Goal: Task Accomplishment & Management: Use online tool/utility

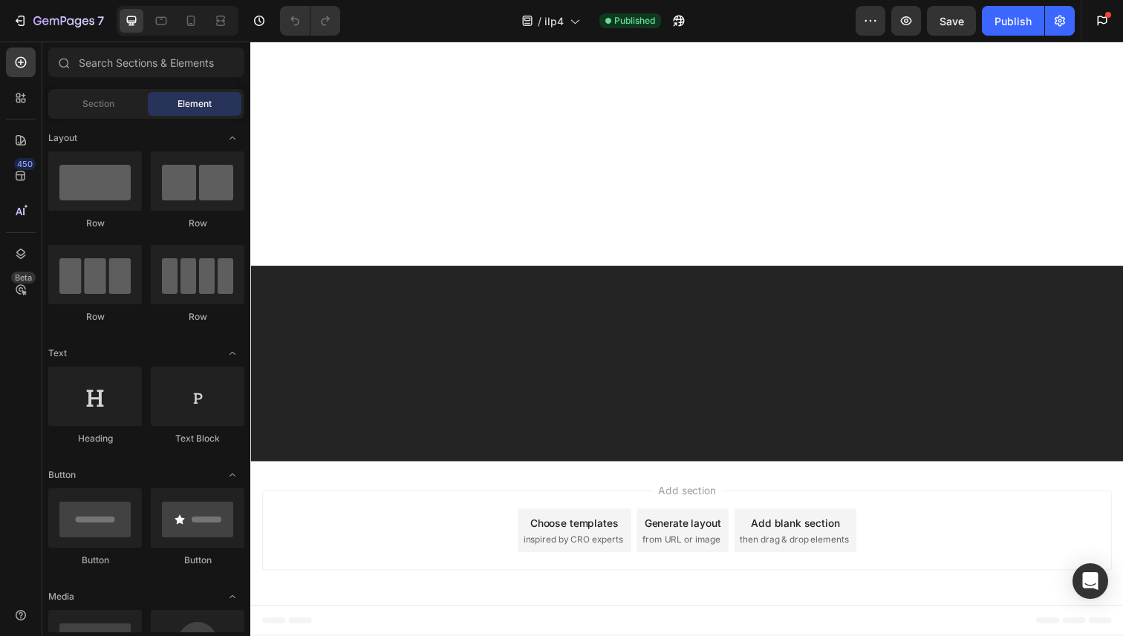
scroll to position [12855, 0]
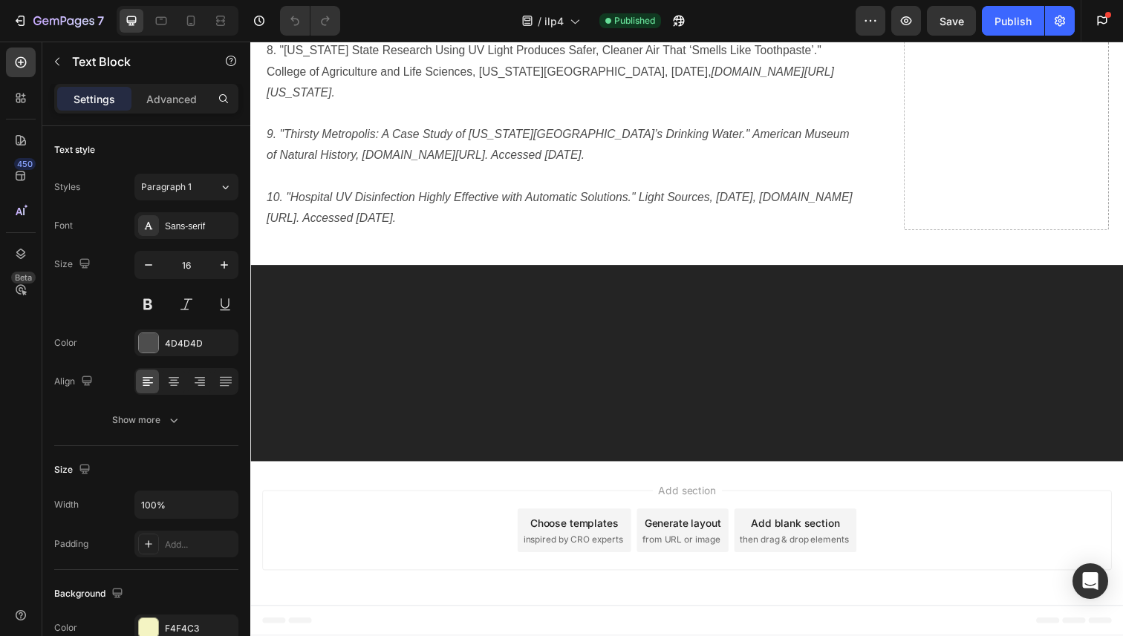
click at [189, 21] on icon at bounding box center [190, 20] width 15 height 15
type input "14"
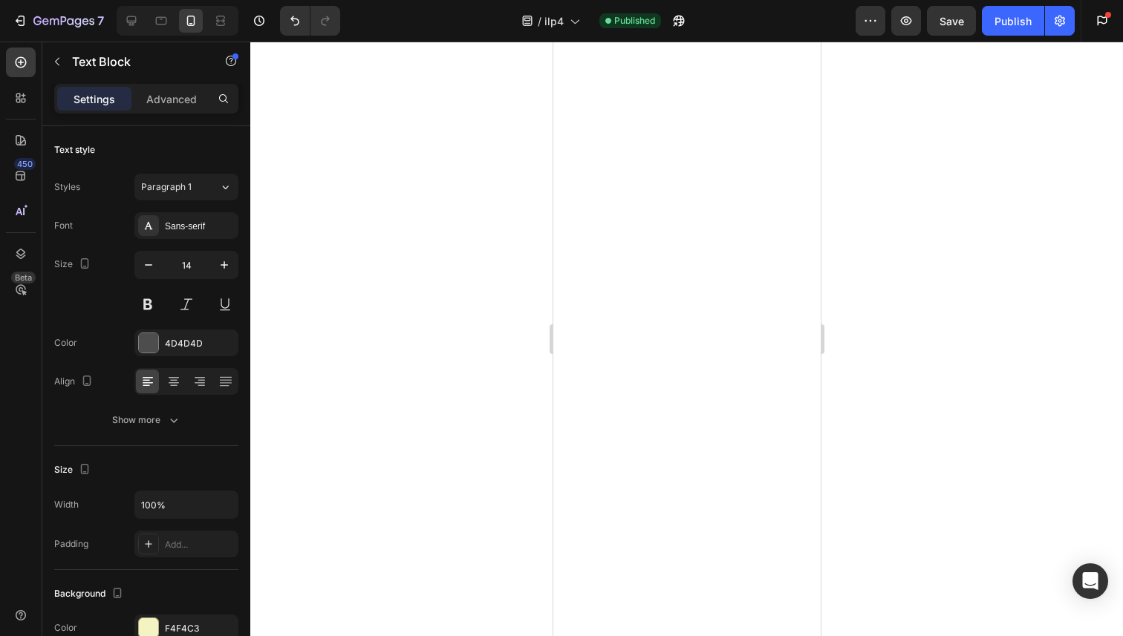
scroll to position [14672, 0]
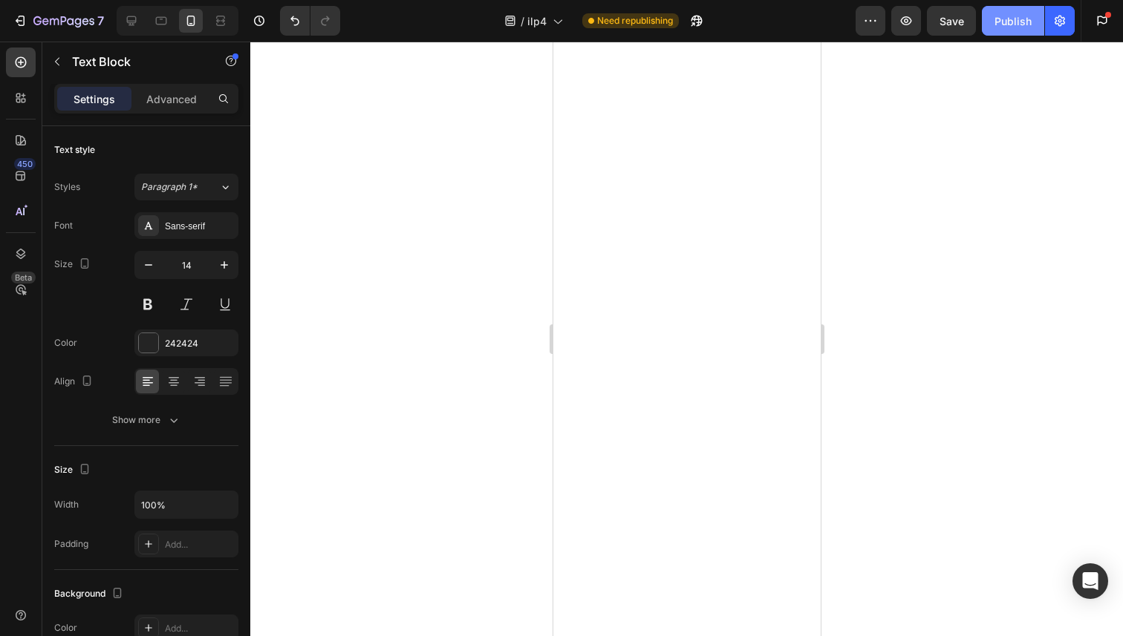
click at [1013, 29] on button "Publish" at bounding box center [1013, 21] width 62 height 30
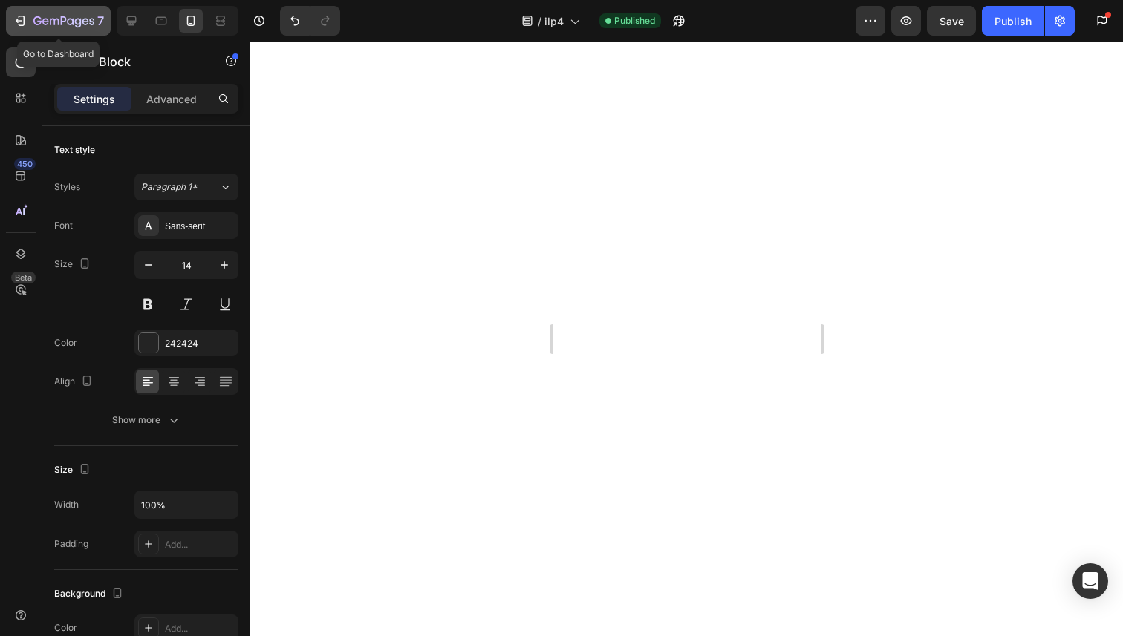
click at [32, 17] on div "7" at bounding box center [58, 21] width 91 height 18
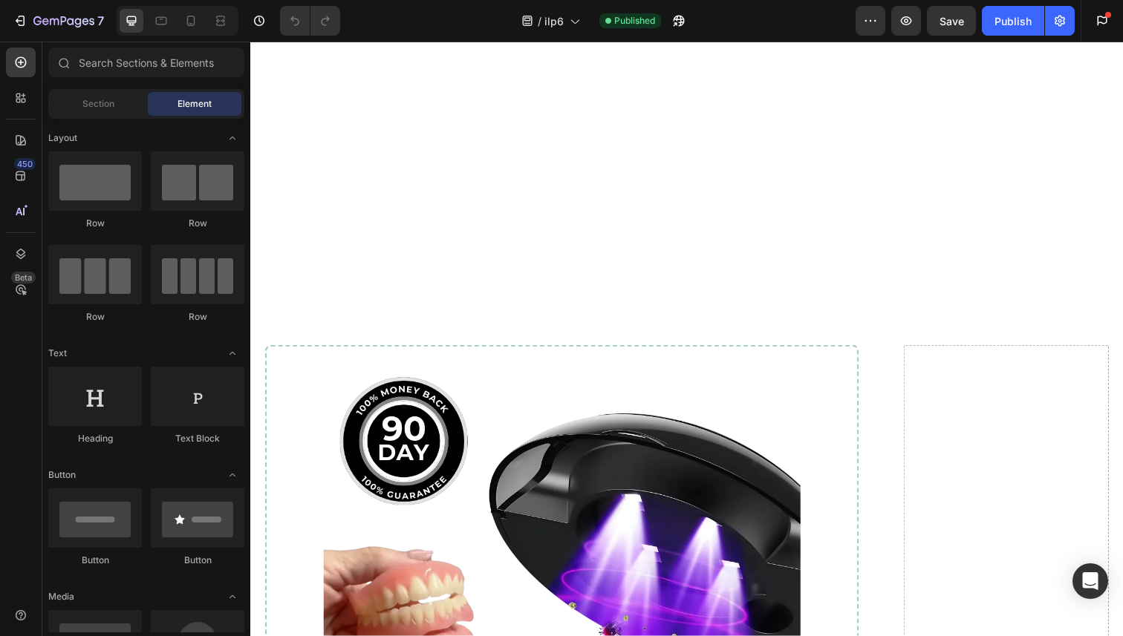
scroll to position [12690, 0]
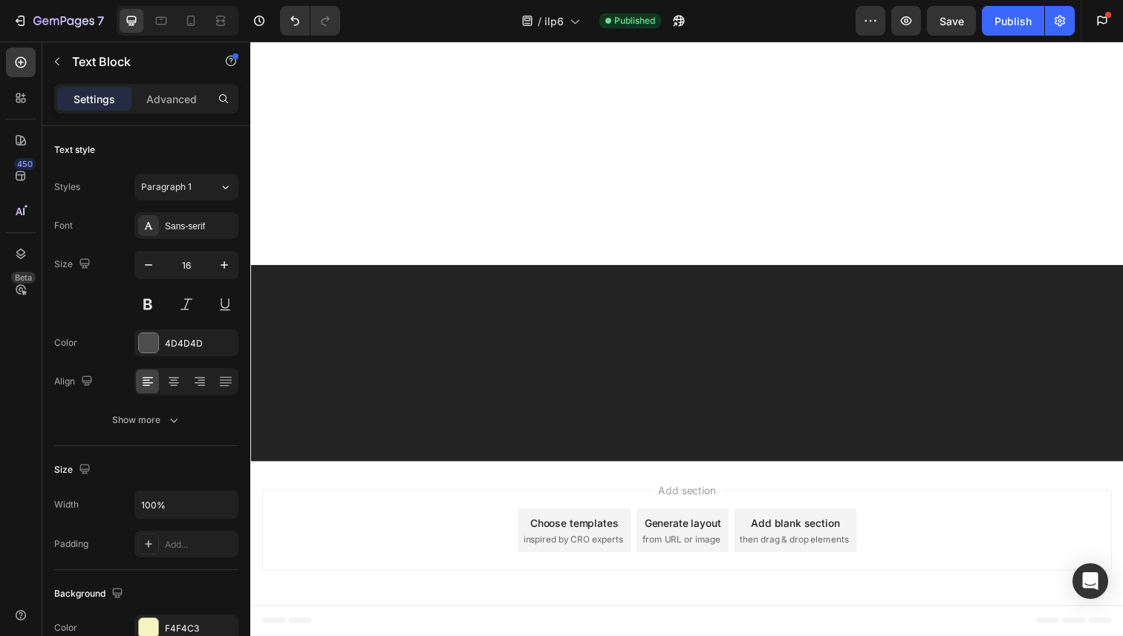
scroll to position [12375, 0]
click at [189, 27] on icon at bounding box center [190, 20] width 15 height 15
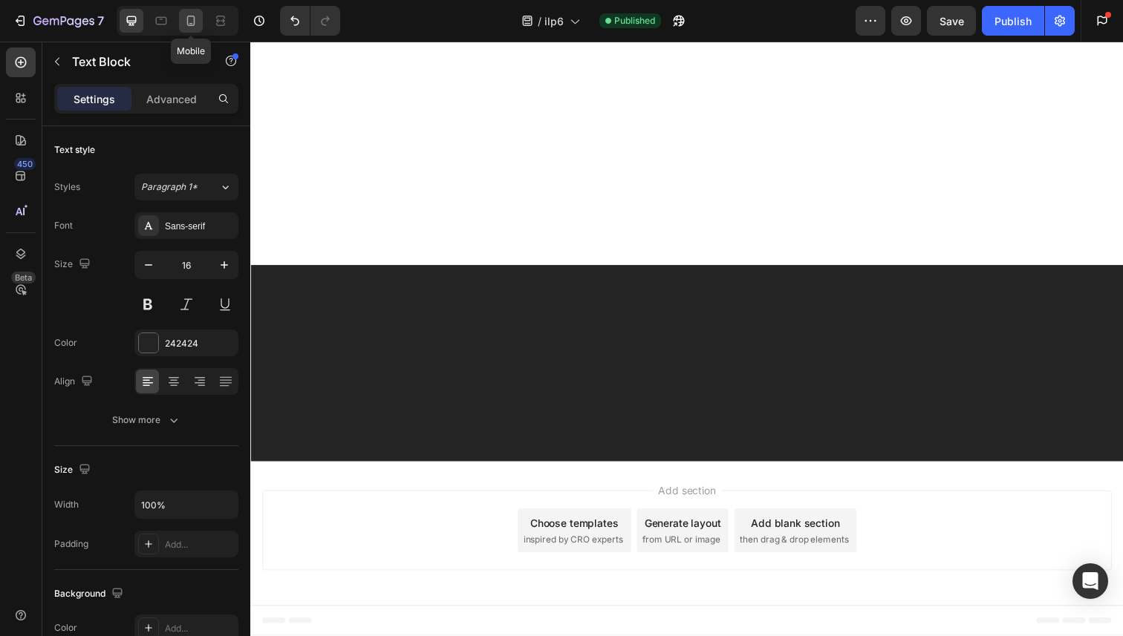
type input "14"
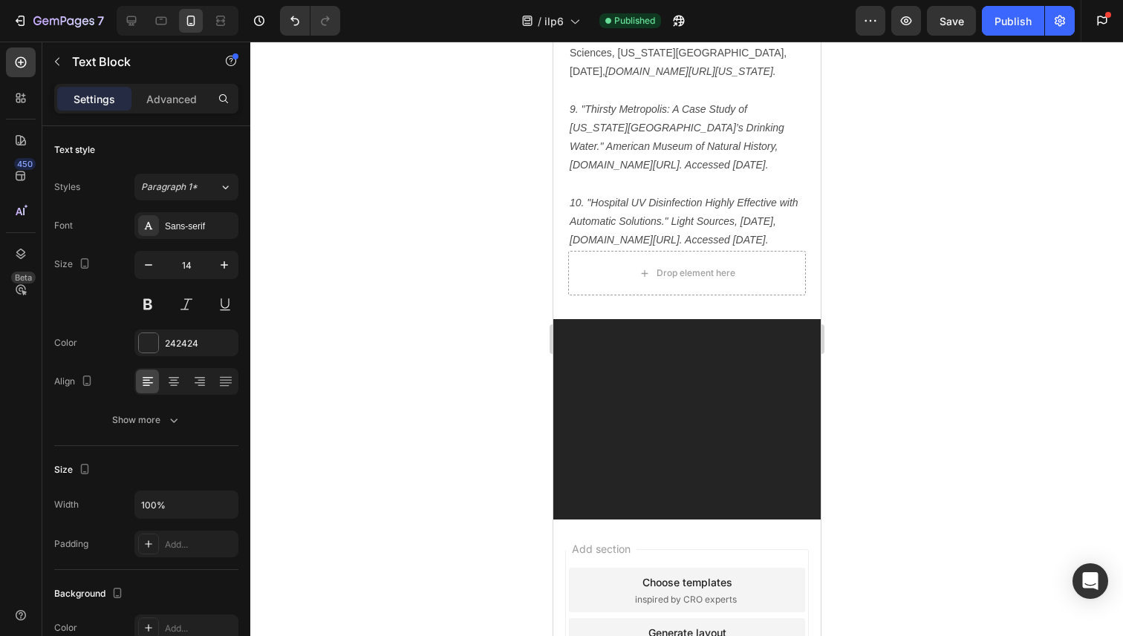
scroll to position [14941, 0]
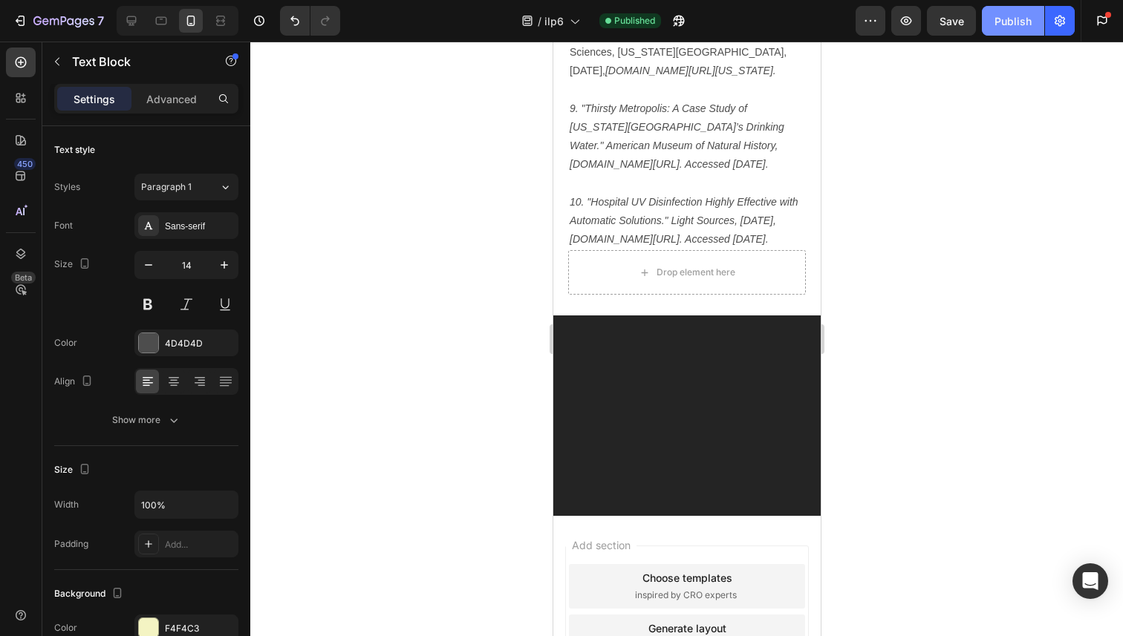
click at [1017, 9] on button "Publish" at bounding box center [1013, 21] width 62 height 30
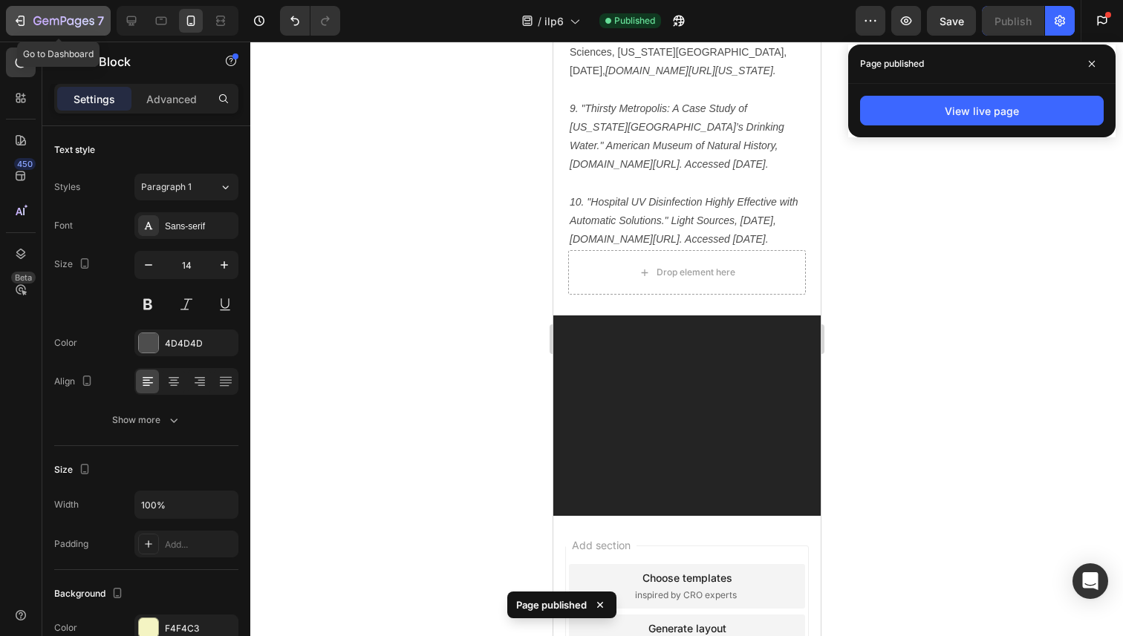
click at [33, 22] on icon "button" at bounding box center [63, 22] width 61 height 13
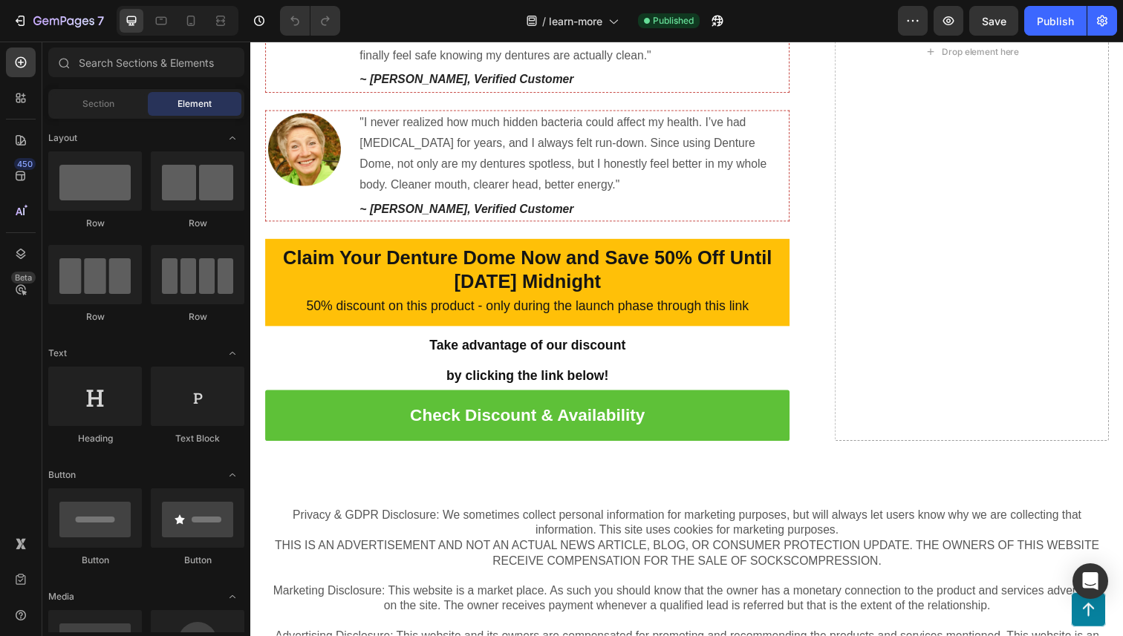
scroll to position [6390, 0]
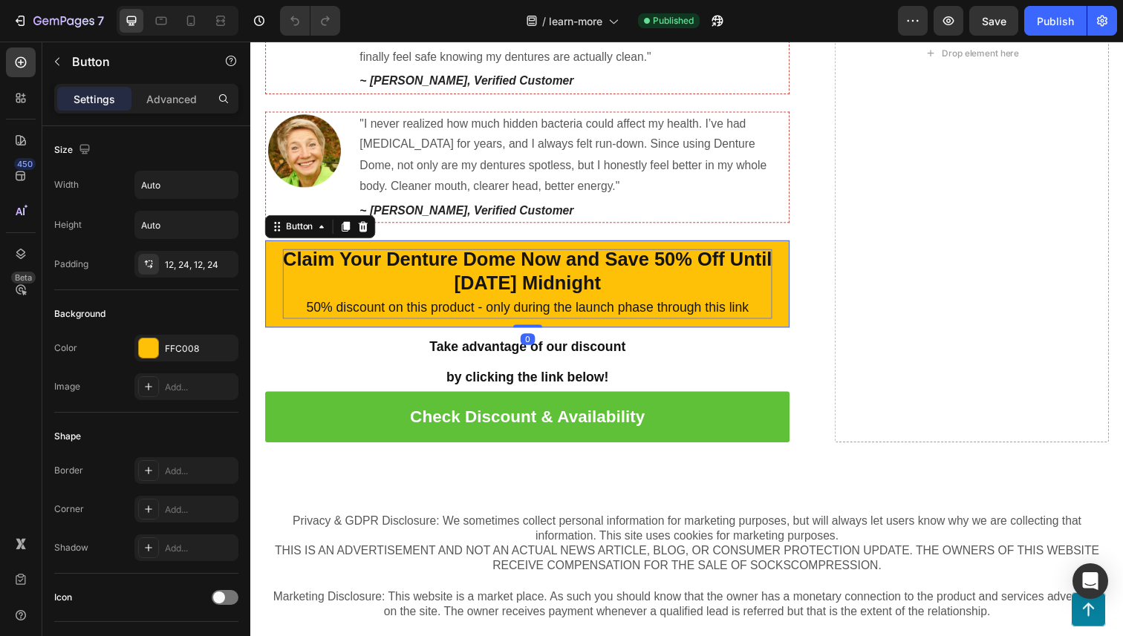
click at [418, 295] on strong "Claim Your Denture Dome Now and Save 50% Off Until 26th, September 2025 Midnight" at bounding box center [533, 276] width 499 height 47
click at [408, 287] on strong "Claim Your Denture Dome Now and Save 50% Off Until 26th, September 2025 Midnight" at bounding box center [533, 276] width 499 height 47
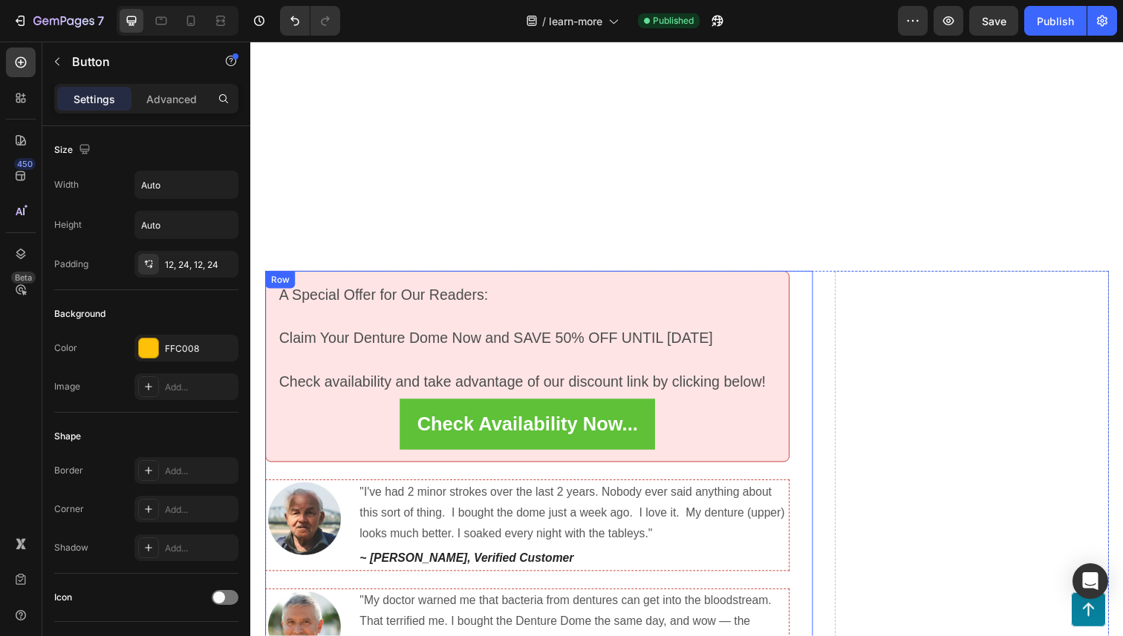
scroll to position [5771, 0]
click at [704, 287] on div "A Special Offer for Our Readers: Claim Your Denture Dome Now and SAVE 50% OFF U…" at bounding box center [532, 374] width 535 height 196
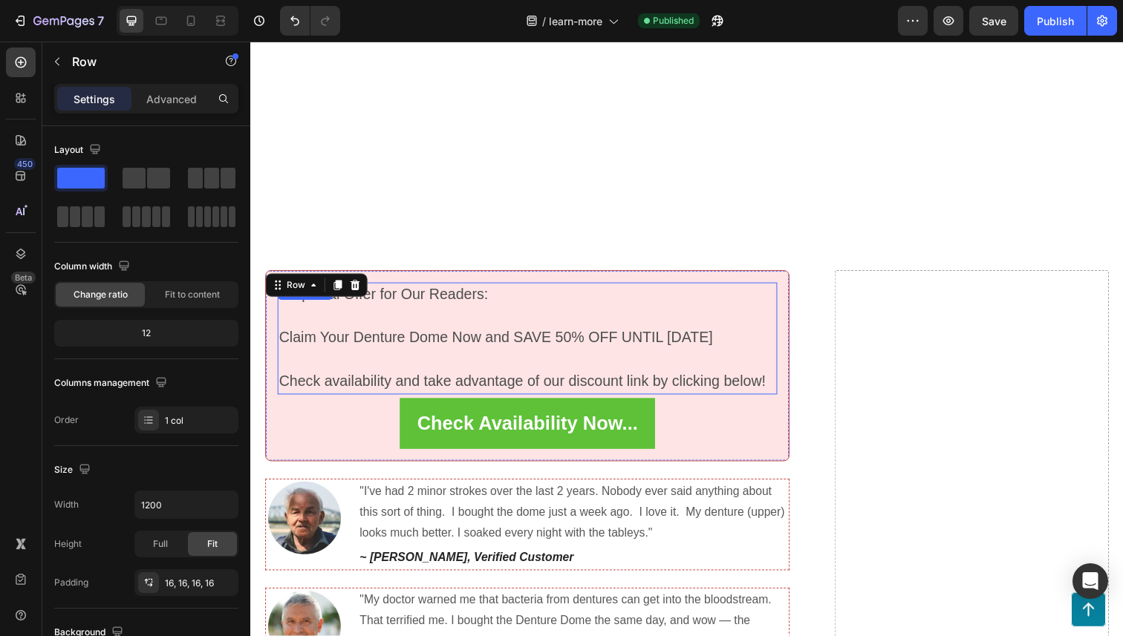
click at [710, 339] on span "Claim Your Denture Dome Now and SAVE 50% OFF UNTIL Sep 26, 2025" at bounding box center [500, 344] width 443 height 16
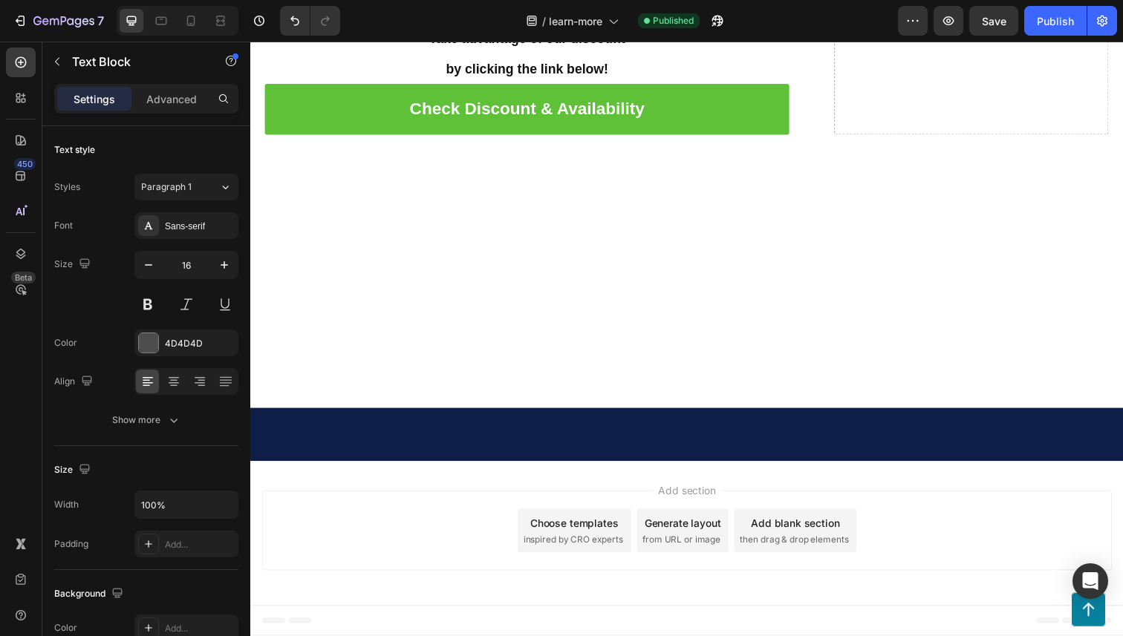
click at [1052, 26] on div "Publish" at bounding box center [1055, 21] width 37 height 16
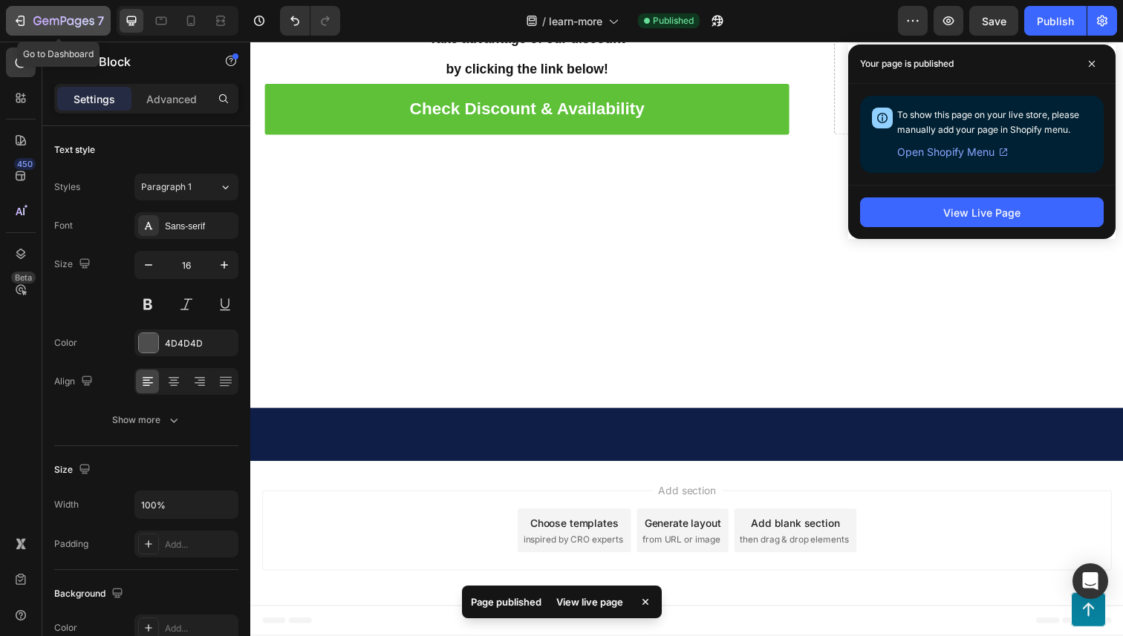
click at [22, 13] on div "7" at bounding box center [58, 21] width 91 height 18
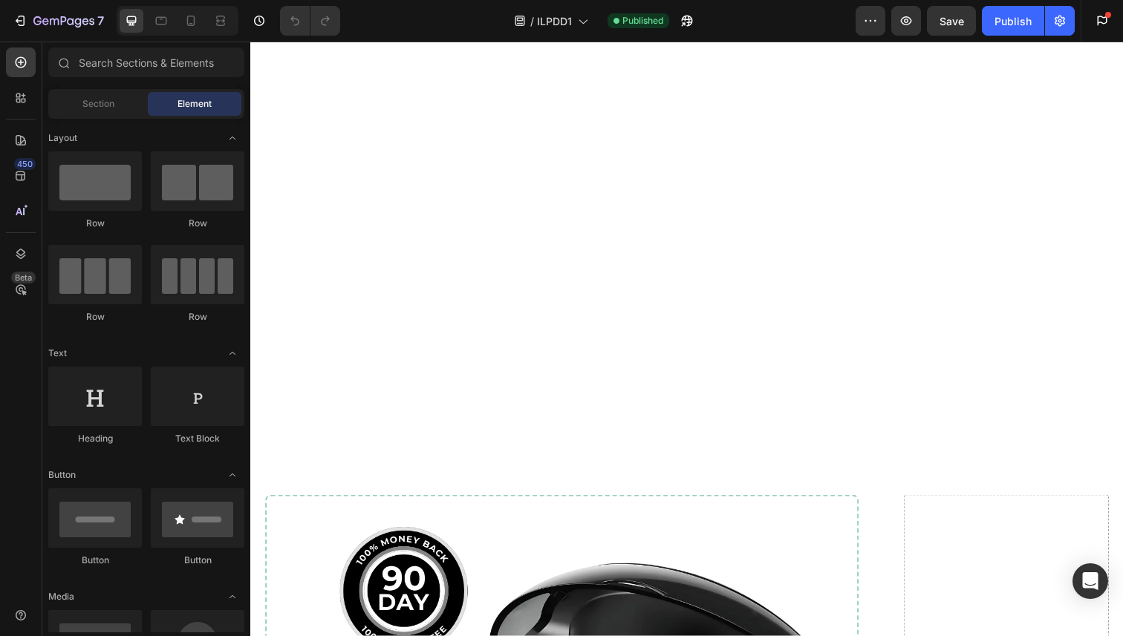
scroll to position [12771, 0]
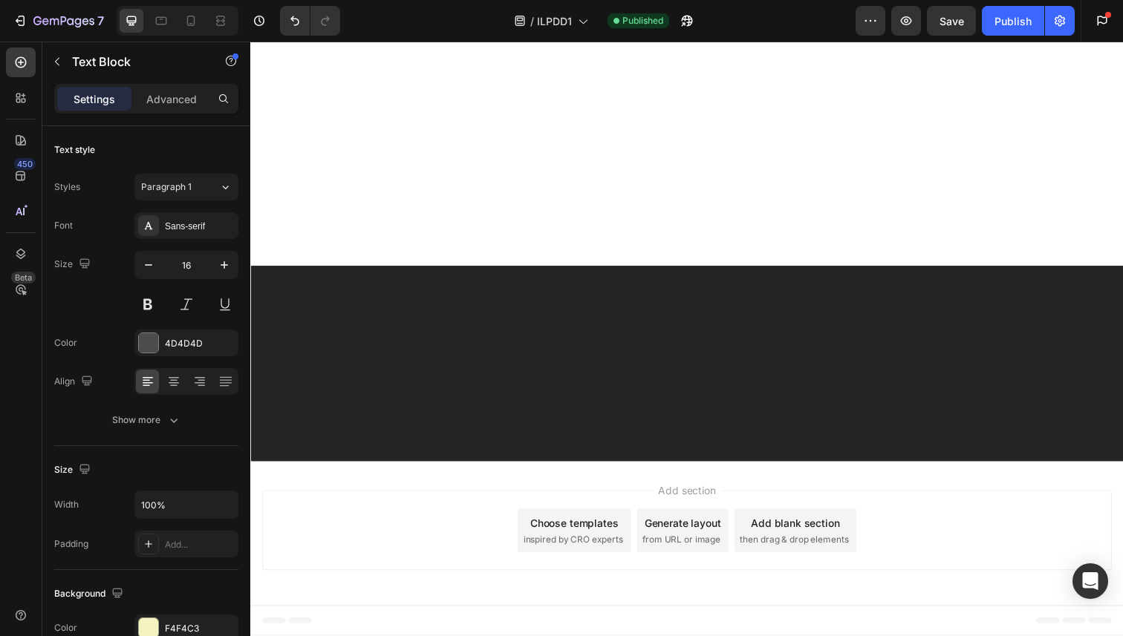
scroll to position [12543, 0]
click at [193, 24] on icon at bounding box center [190, 20] width 15 height 15
type input "14"
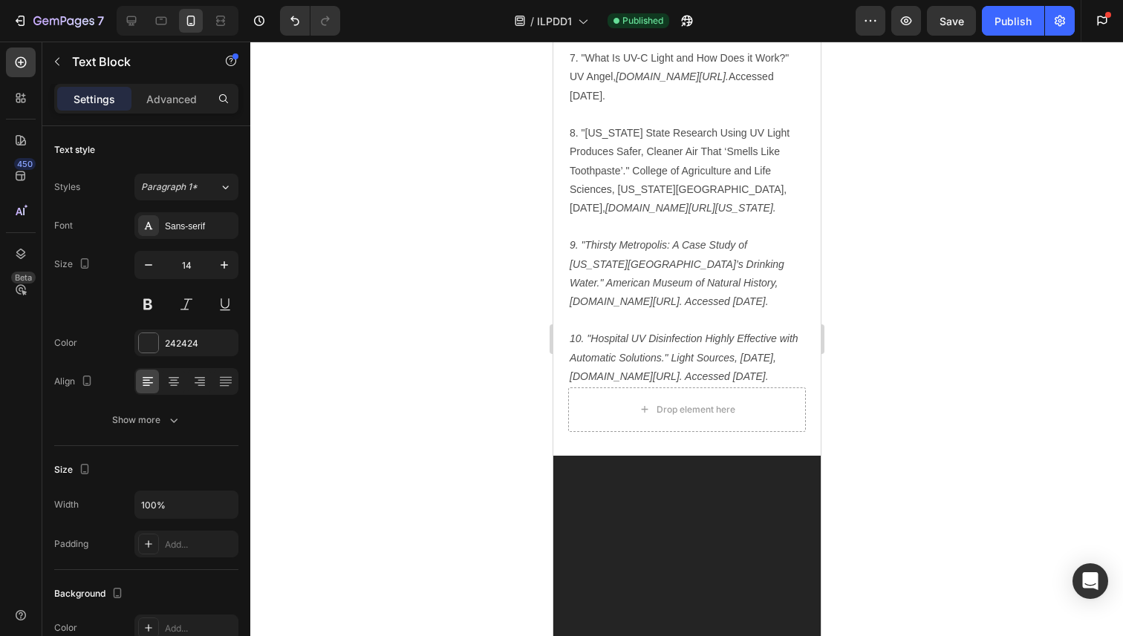
scroll to position [16032, 0]
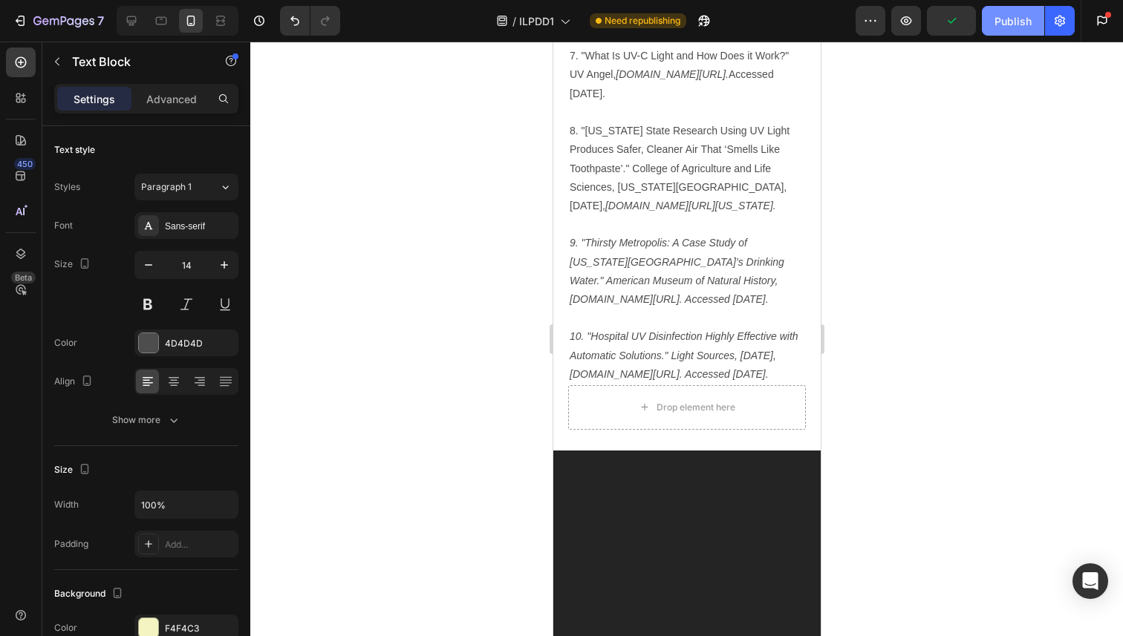
click at [995, 26] on div "Publish" at bounding box center [1012, 21] width 37 height 16
